Goal: Navigation & Orientation: Find specific page/section

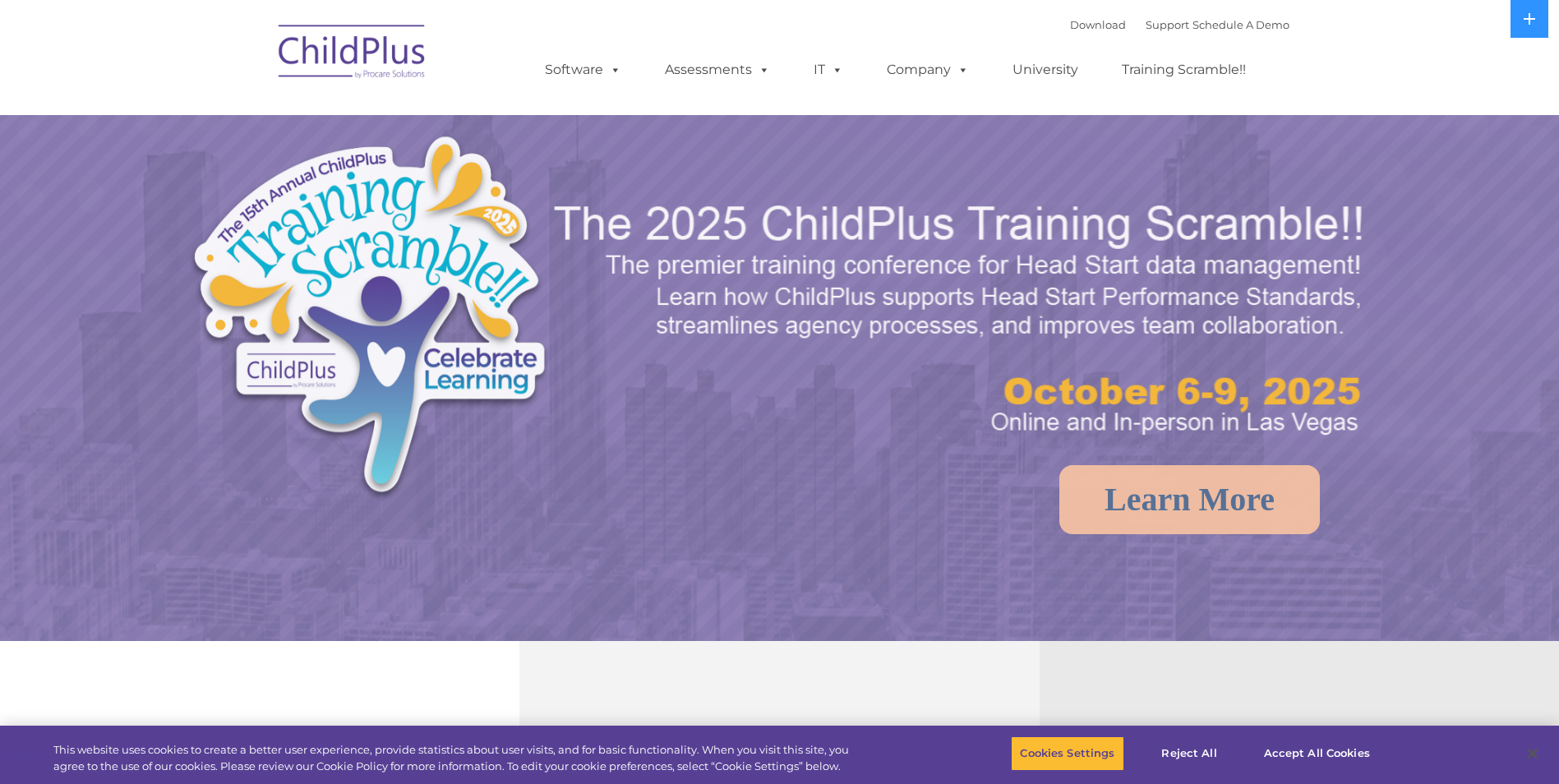
select select "MEDIUM"
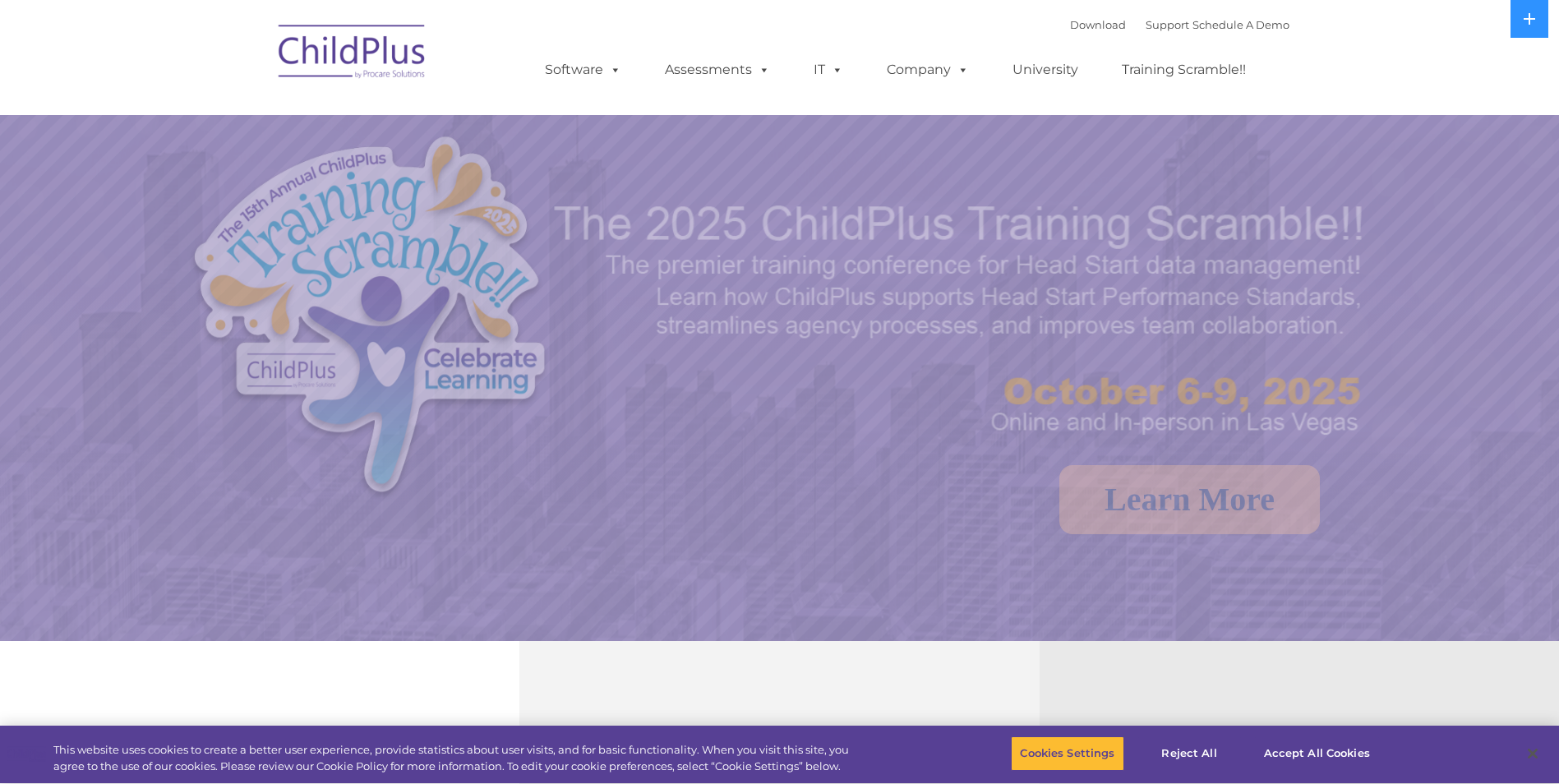
select select "MEDIUM"
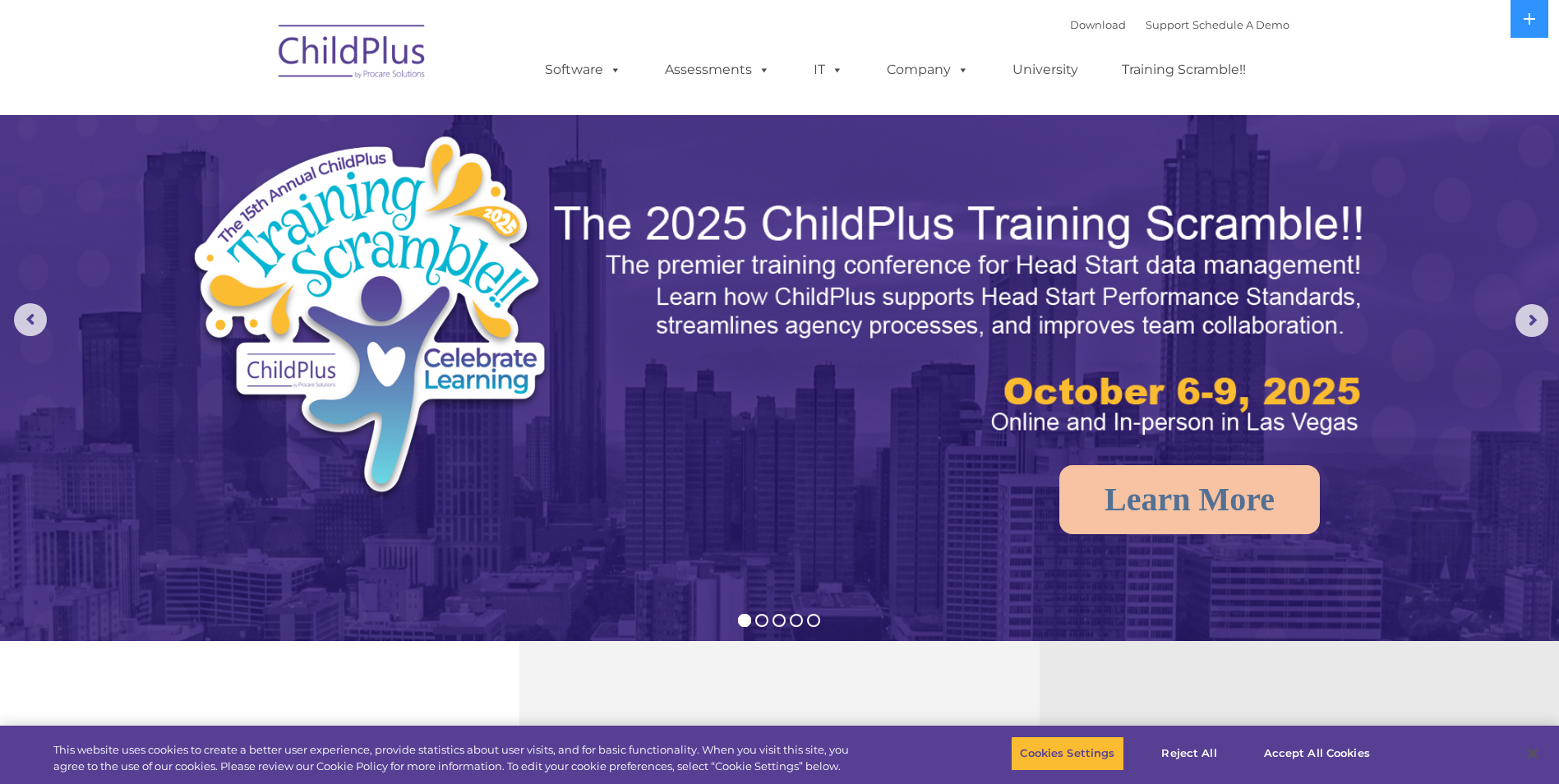
click at [699, 409] on img at bounding box center [962, 320] width 821 height 245
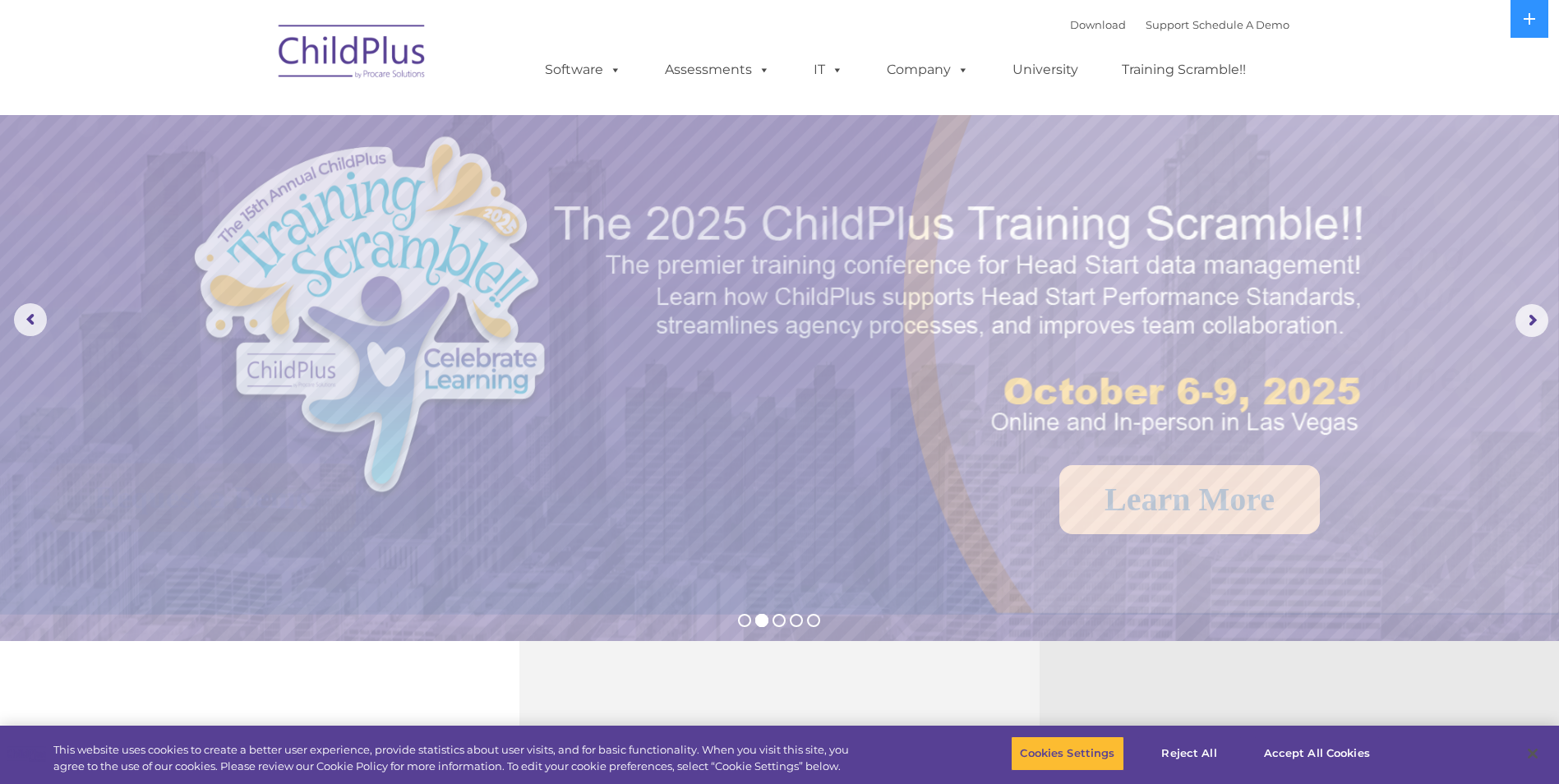
click at [358, 54] on img at bounding box center [352, 54] width 164 height 82
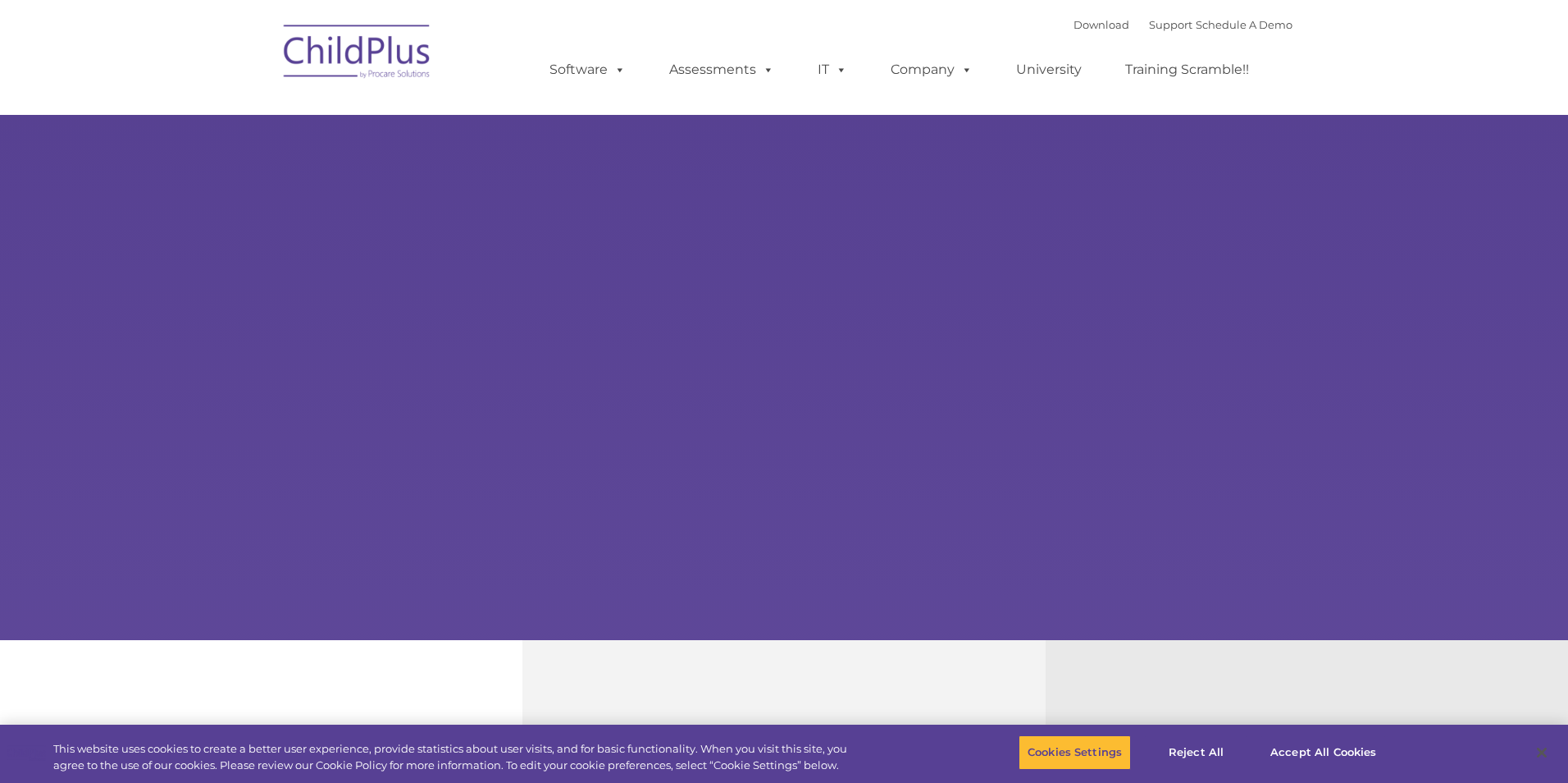
type input ""
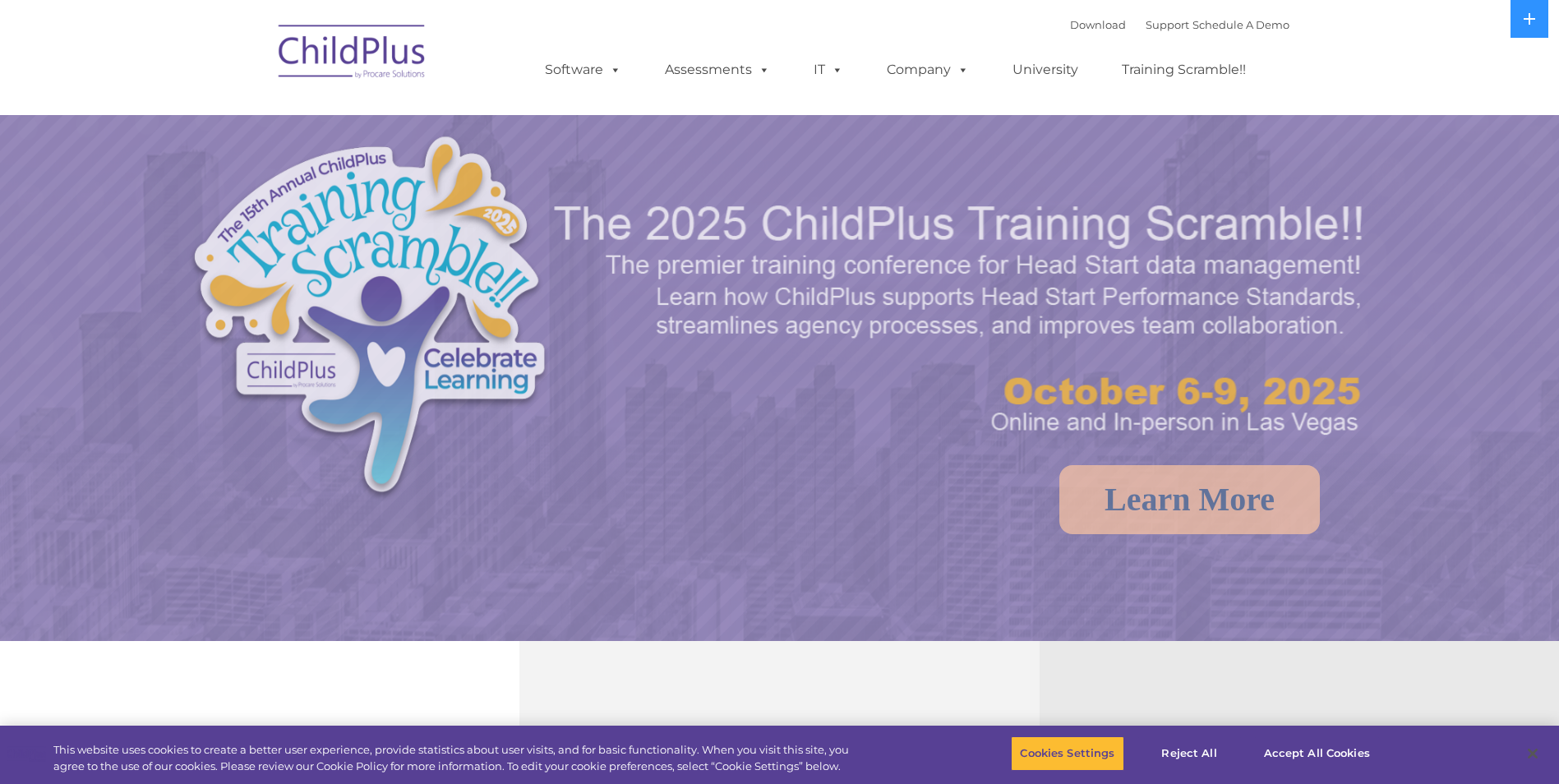
select select "MEDIUM"
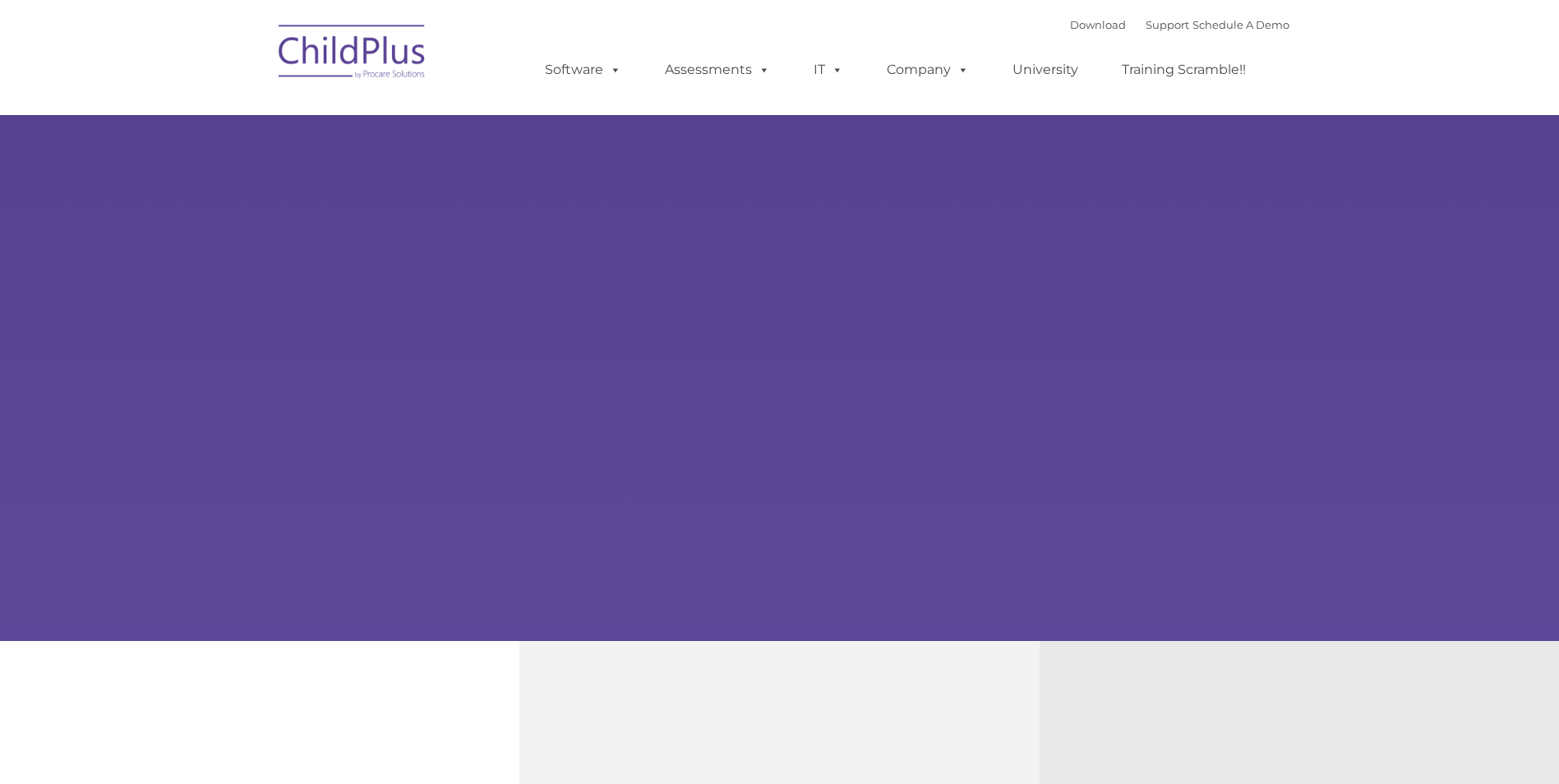
type input ""
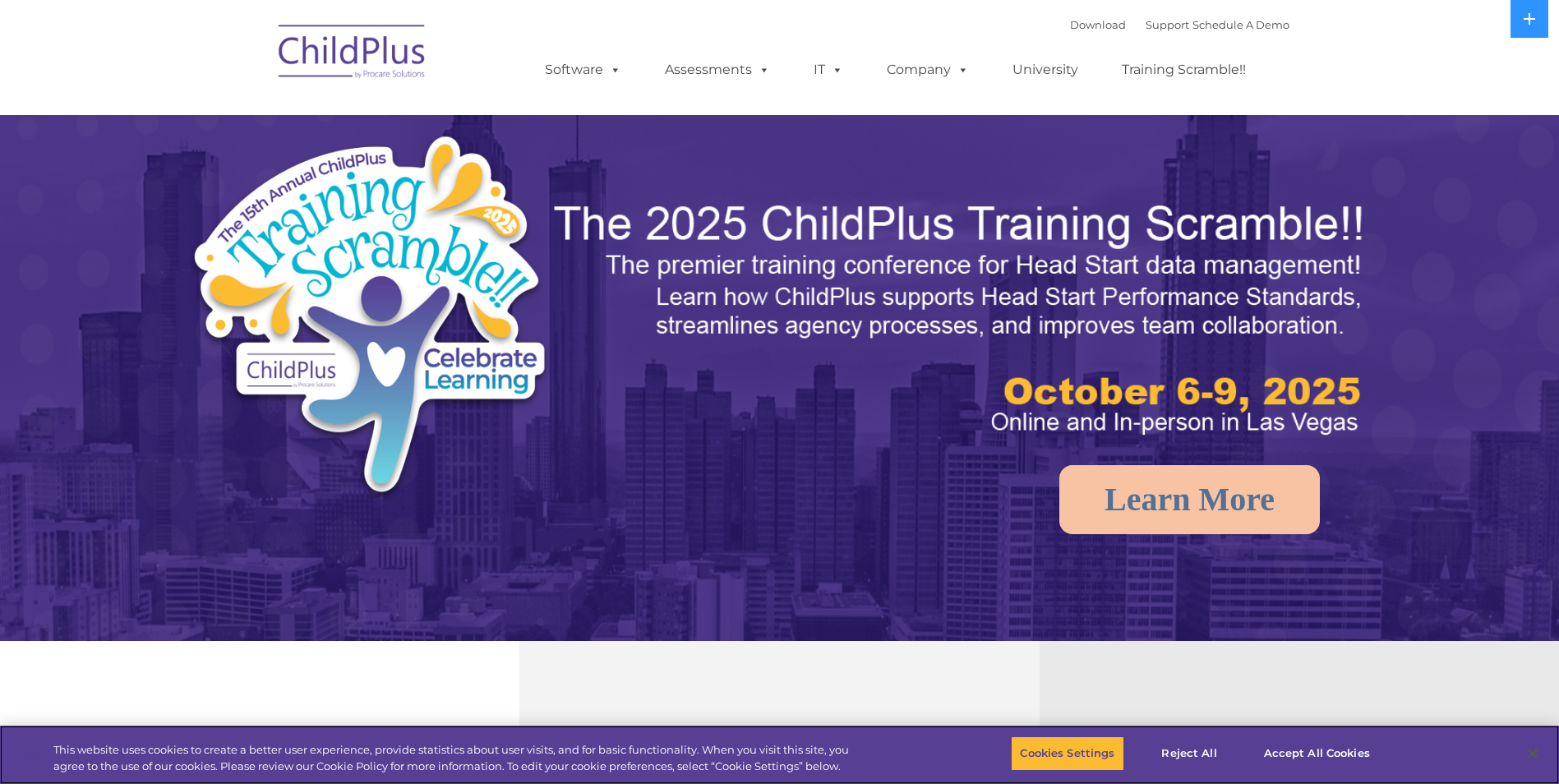
select select "MEDIUM"
